Goal: Task Accomplishment & Management: Use online tool/utility

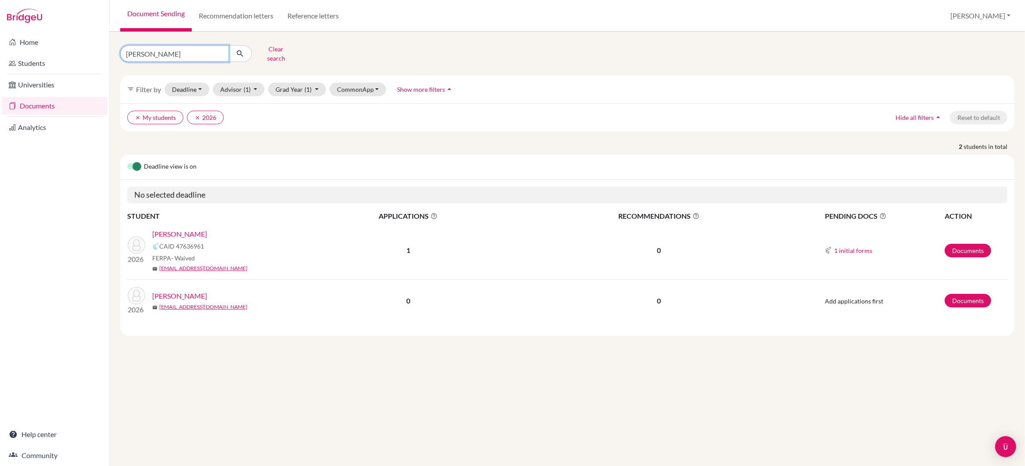
click at [157, 53] on input "[PERSON_NAME]" at bounding box center [174, 53] width 109 height 17
type input "s"
type input "[PERSON_NAME]"
click at [242, 50] on button "submit" at bounding box center [240, 53] width 23 height 17
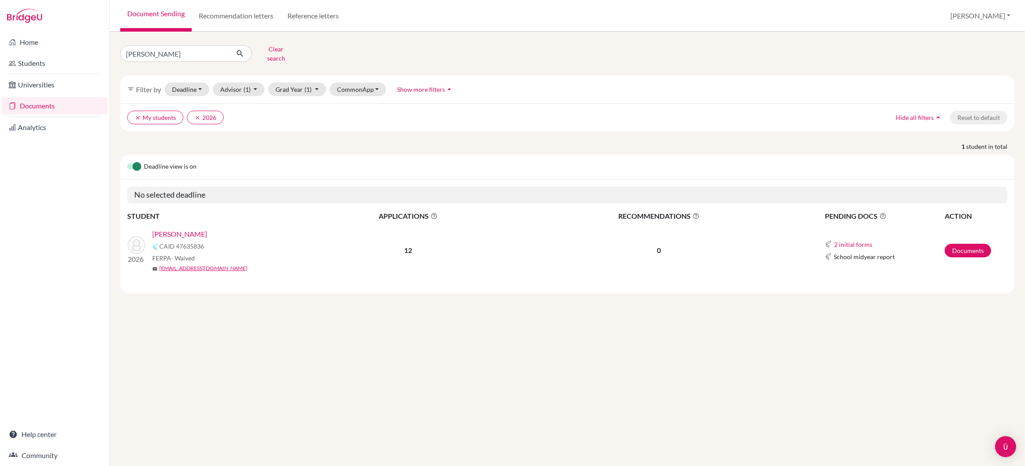
click at [180, 229] on link "[PERSON_NAME]" at bounding box center [179, 234] width 55 height 11
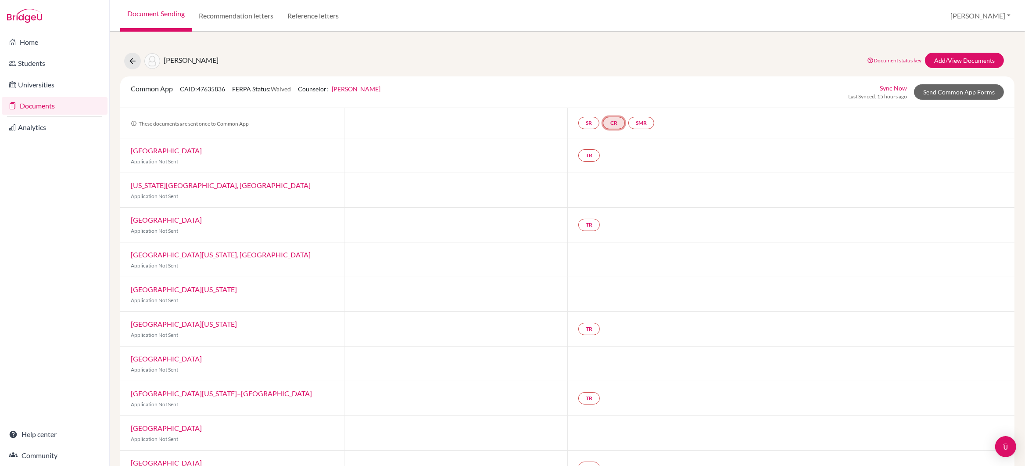
click at [617, 122] on link "CR" at bounding box center [614, 123] width 22 height 12
click at [591, 124] on link "SR" at bounding box center [588, 123] width 21 height 12
click at [598, 77] on h3 "School report" at bounding box center [588, 80] width 51 height 16
click at [596, 98] on link "School report" at bounding box center [588, 96] width 37 height 7
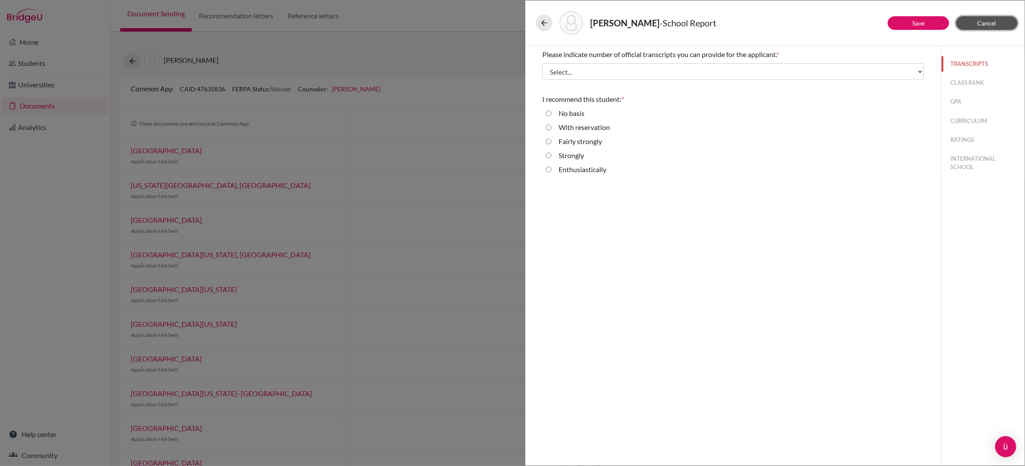
click at [980, 22] on span "Cancel" at bounding box center [987, 22] width 19 height 7
